Goal: Information Seeking & Learning: Learn about a topic

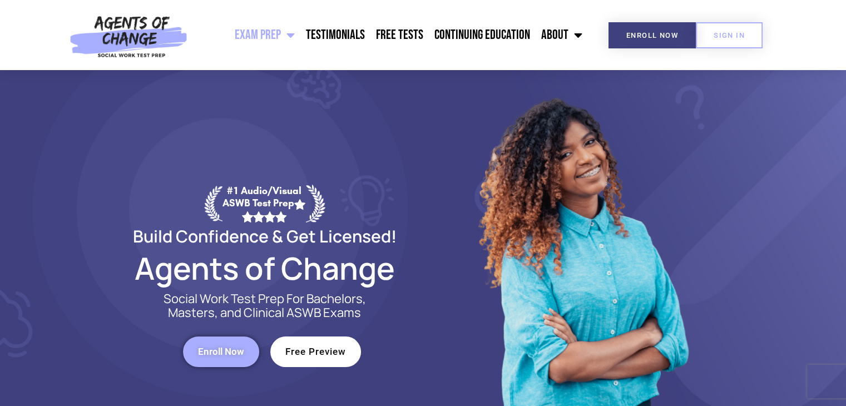
drag, startPoint x: 844, startPoint y: 16, endPoint x: 844, endPoint y: 25, distance: 8.9
click at [844, 25] on header "Exam Prep BSW Exam Prep: ASWB Bachelors Level Exam LMSW Exam Prep: ASWB Masters…" at bounding box center [423, 35] width 846 height 70
click at [384, 44] on link "Free Tests" at bounding box center [399, 35] width 58 height 28
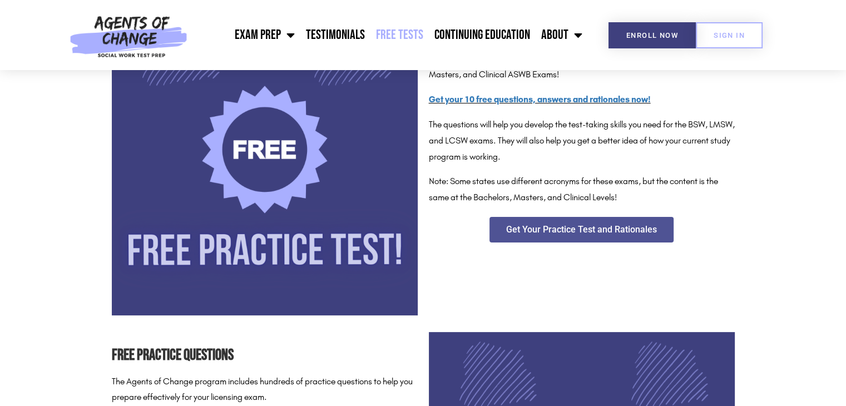
scroll to position [234, 0]
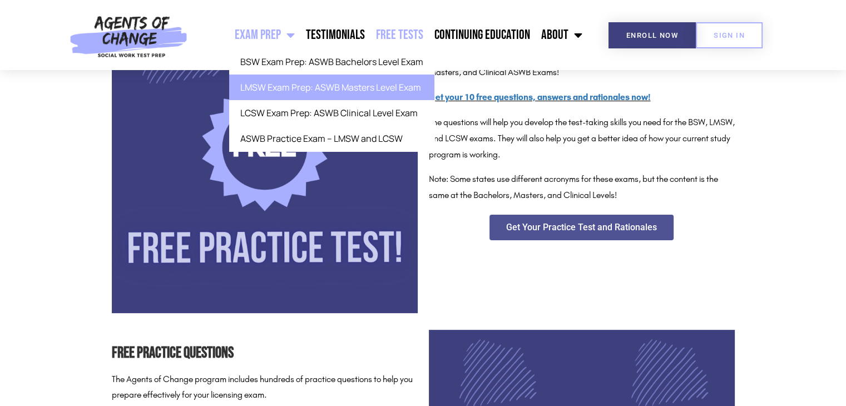
click at [280, 91] on link "LMSW Exam Prep: ASWB Masters Level Exam" at bounding box center [331, 88] width 205 height 26
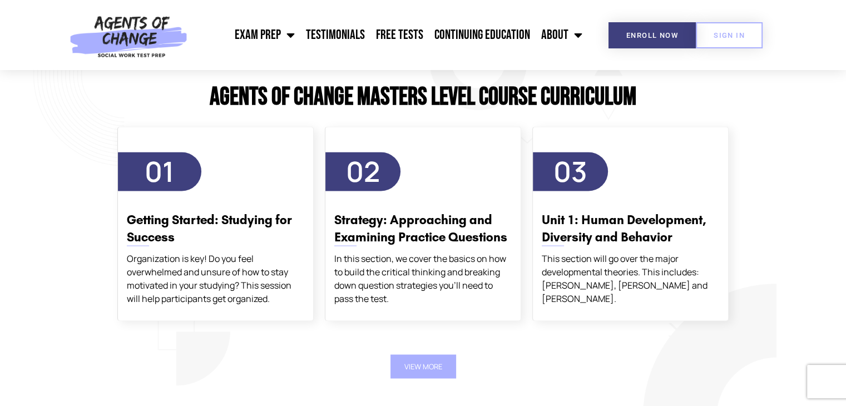
scroll to position [1884, 0]
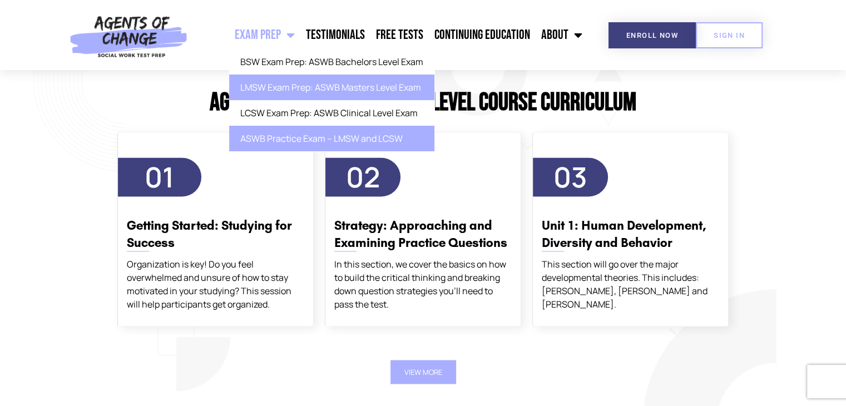
click at [307, 132] on link "ASWB Practice Exam – LMSW and LCSW" at bounding box center [331, 139] width 205 height 26
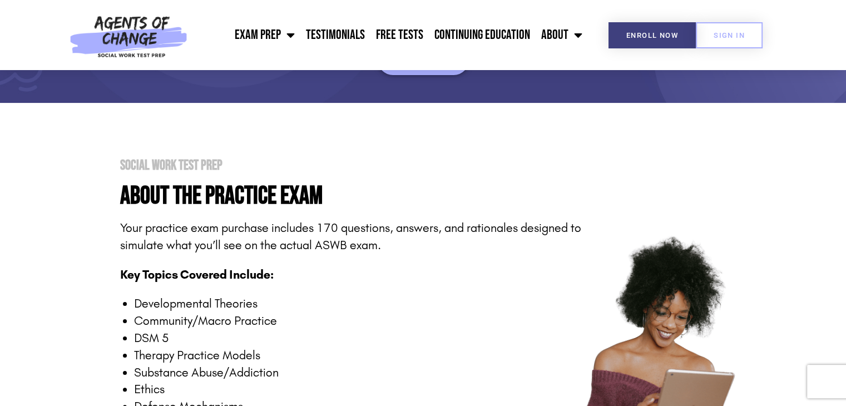
scroll to position [36, 0]
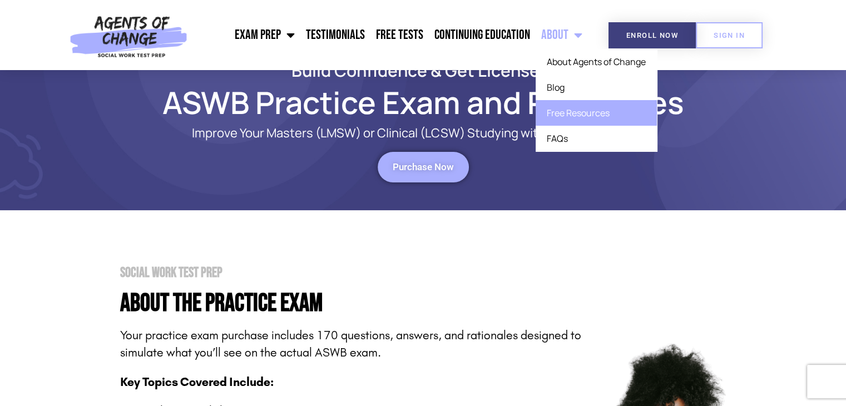
click at [572, 111] on link "Free Resources" at bounding box center [595, 113] width 121 height 26
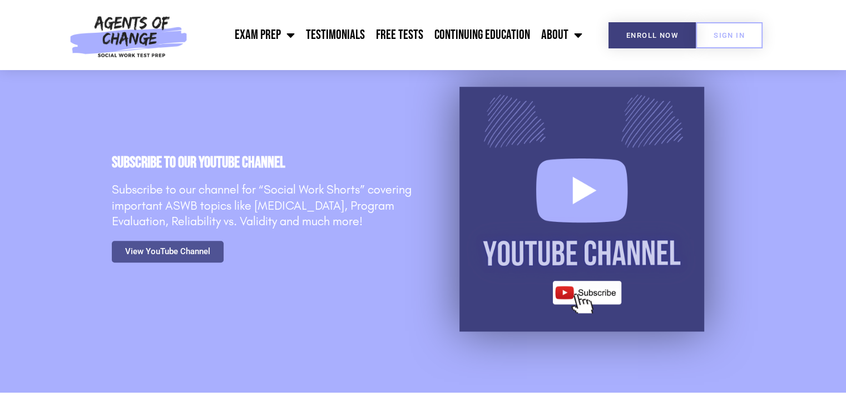
scroll to position [579, 0]
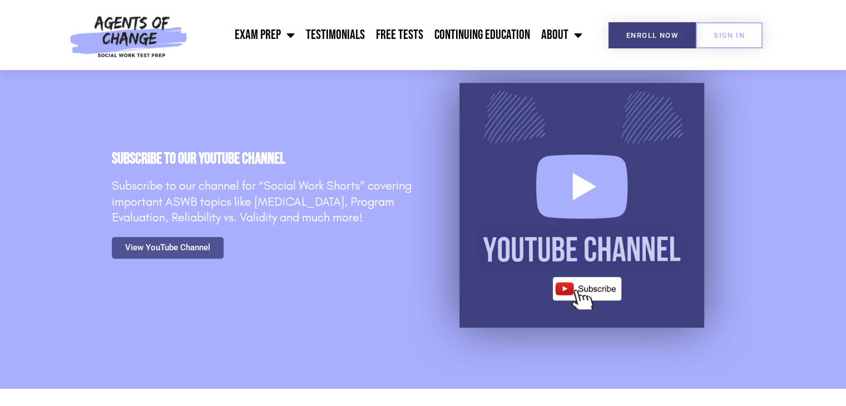
drag, startPoint x: 847, startPoint y: 33, endPoint x: 854, endPoint y: 96, distance: 63.7
click at [160, 239] on link "View YouTube Channel" at bounding box center [168, 248] width 112 height 22
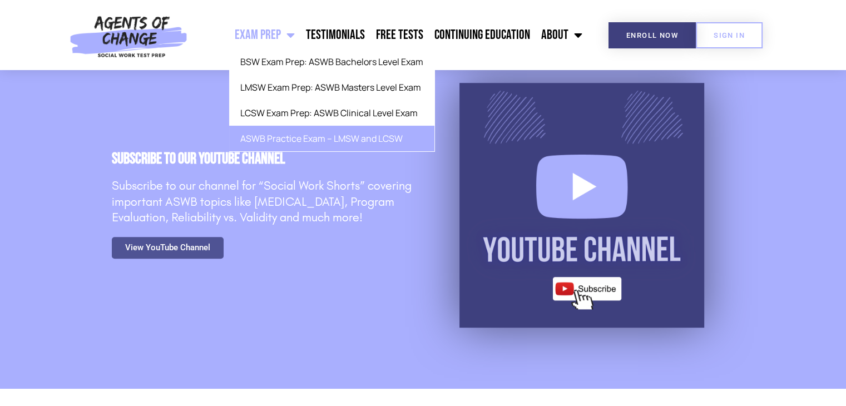
click at [290, 136] on link "ASWB Practice Exam – LMSW and LCSW" at bounding box center [331, 139] width 205 height 26
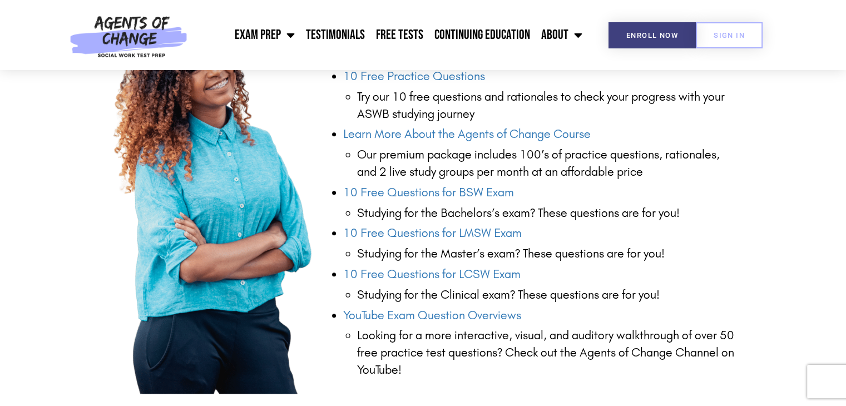
scroll to position [1135, 0]
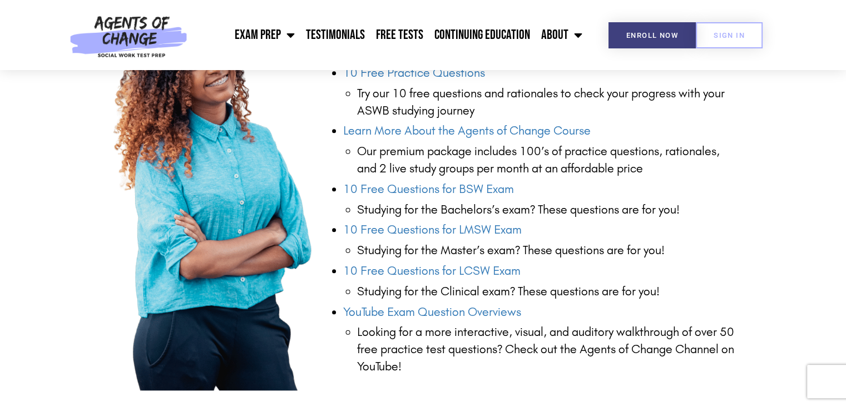
drag, startPoint x: 849, startPoint y: 47, endPoint x: 854, endPoint y: 198, distance: 150.8
click at [845, 198] on html "Exam Prep BSW Exam Prep: ASWB Bachelors Level Exam LMSW Exam Prep: ASWB Masters…" at bounding box center [423, 326] width 846 height 2923
click at [507, 123] on link "Learn More About the Agents of Change Course" at bounding box center [466, 130] width 247 height 14
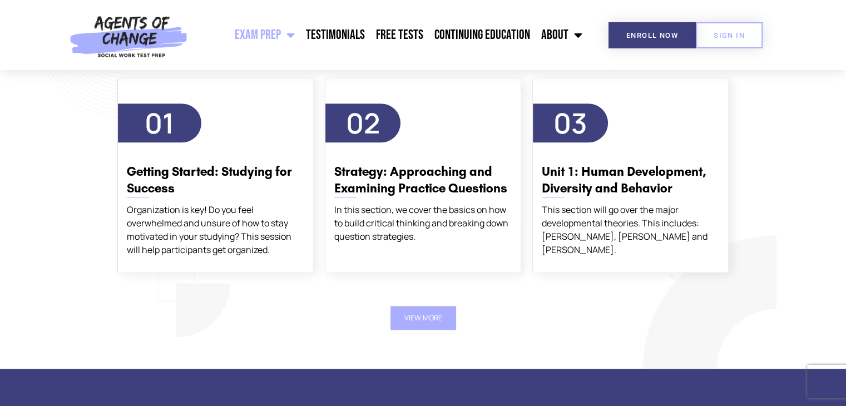
scroll to position [1347, 0]
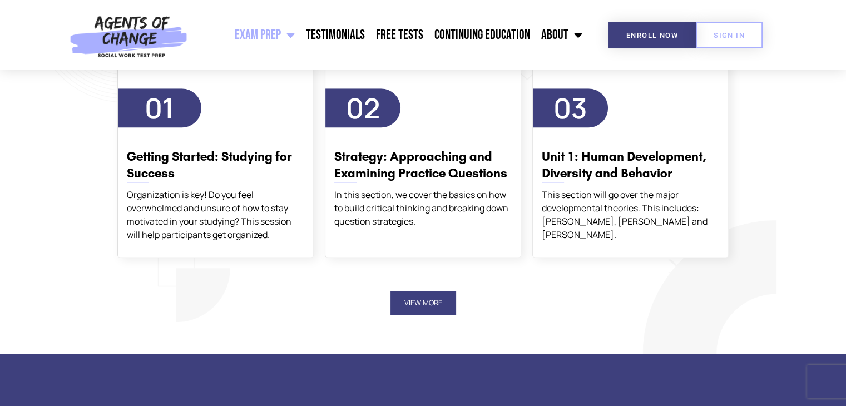
click at [410, 301] on button "View More" at bounding box center [423, 303] width 66 height 24
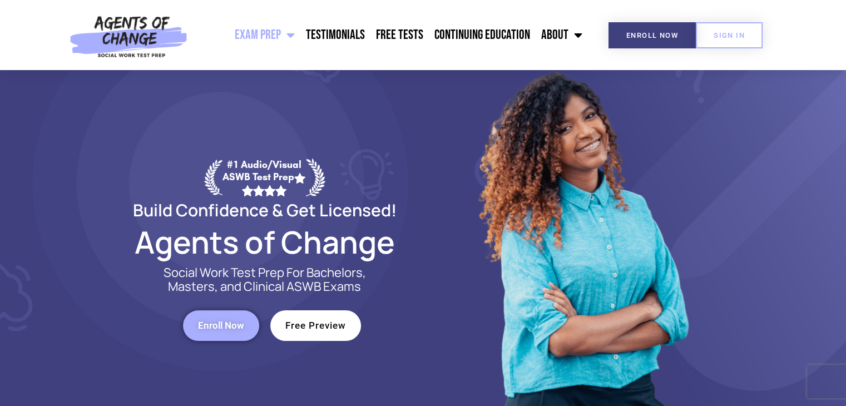
scroll to position [0, 0]
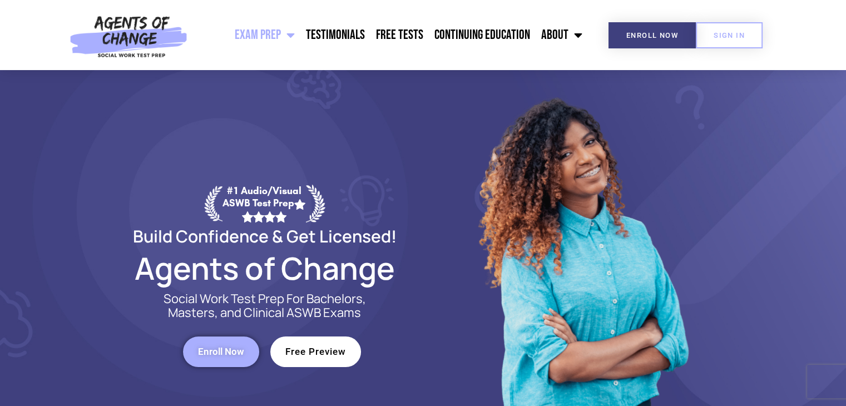
click at [316, 353] on span "Free Preview" at bounding box center [315, 351] width 61 height 9
